Goal: Use online tool/utility: Utilize a website feature to perform a specific function

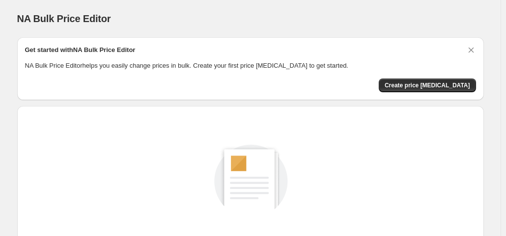
scroll to position [131, 0]
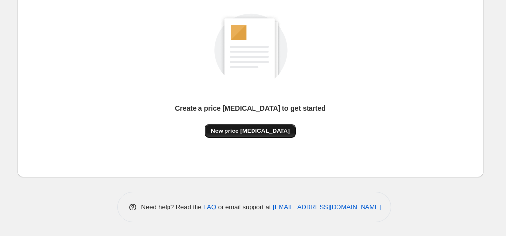
click at [247, 130] on span "New price [MEDICAL_DATA]" at bounding box center [250, 131] width 79 height 8
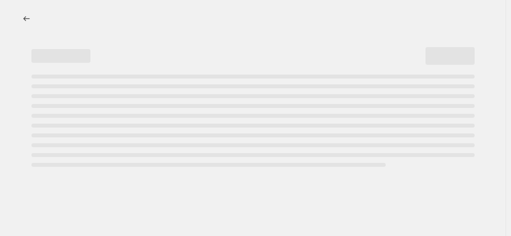
select select "percentage"
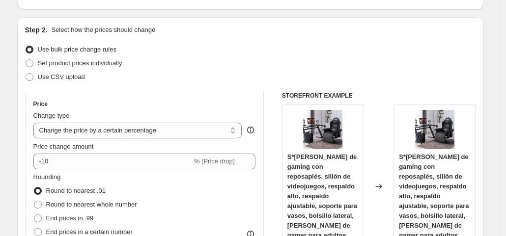
scroll to position [147, 0]
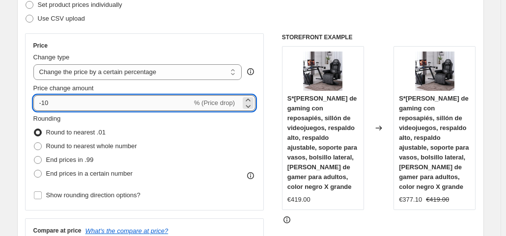
click at [65, 100] on input "-10" at bounding box center [112, 103] width 159 height 16
type input "-1"
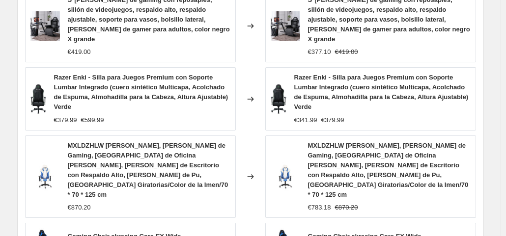
scroll to position [786, 0]
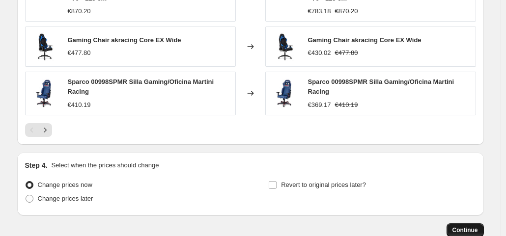
type input "-35"
click at [458, 226] on span "Continue" at bounding box center [465, 230] width 26 height 8
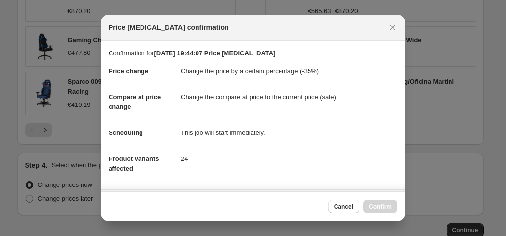
scroll to position [175, 0]
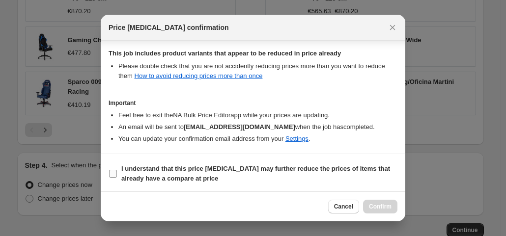
click at [109, 170] on input "I understand that this price [MEDICAL_DATA] may further reduce the prices of it…" at bounding box center [113, 174] width 8 height 8
checkbox input "true"
click at [375, 204] on span "Confirm" at bounding box center [380, 207] width 23 height 8
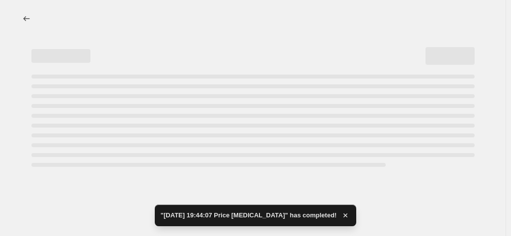
select select "percentage"
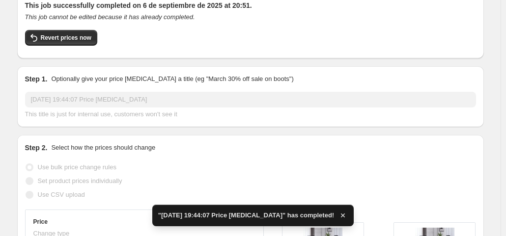
scroll to position [147, 0]
